Goal: Task Accomplishment & Management: Complete application form

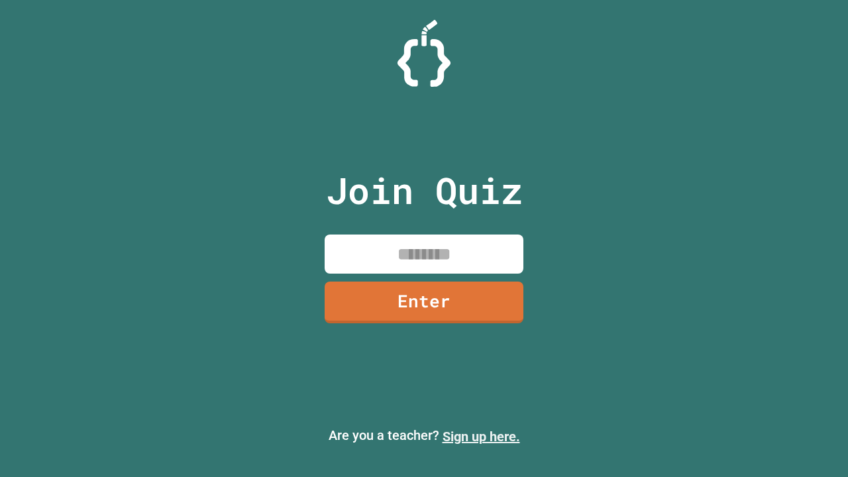
click at [481, 437] on link "Sign up here." at bounding box center [482, 437] width 78 height 16
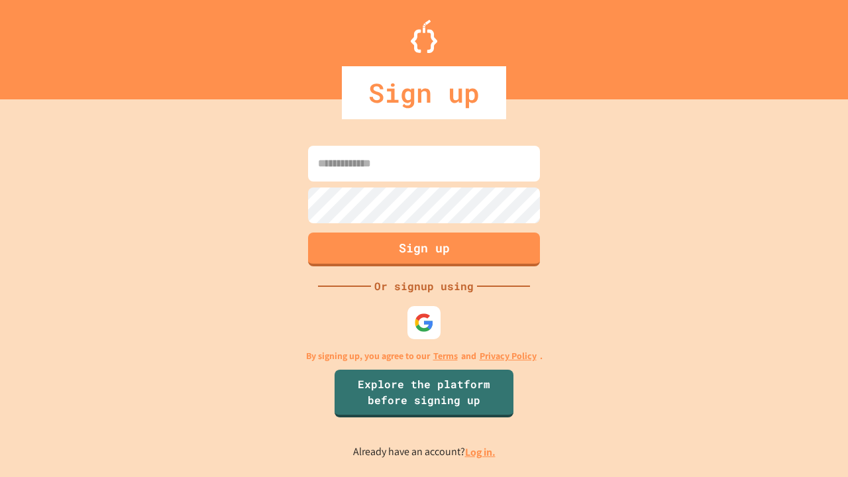
click at [481, 452] on link "Log in." at bounding box center [480, 452] width 30 height 14
